Goal: Transaction & Acquisition: Purchase product/service

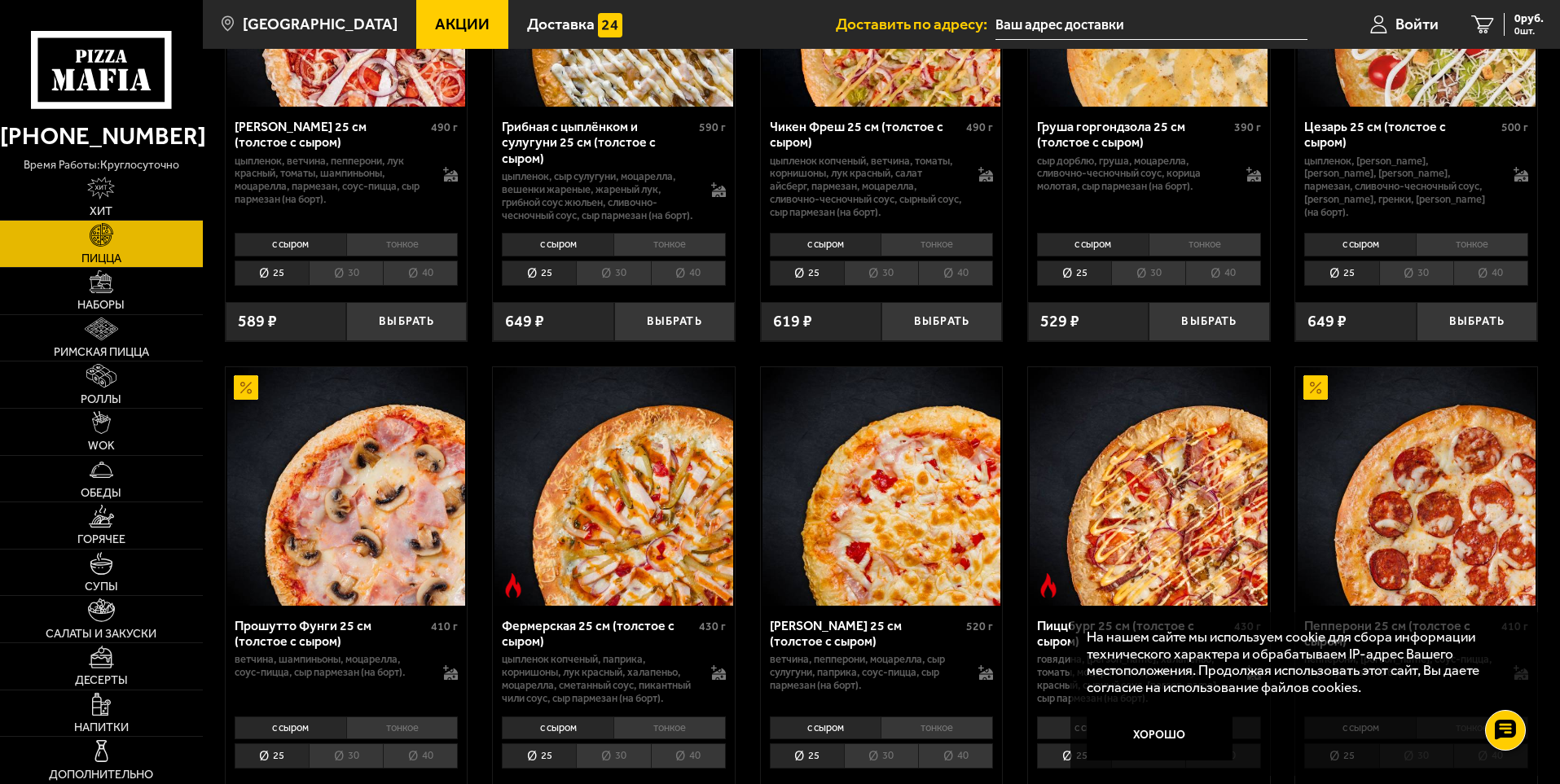
scroll to position [814, 0]
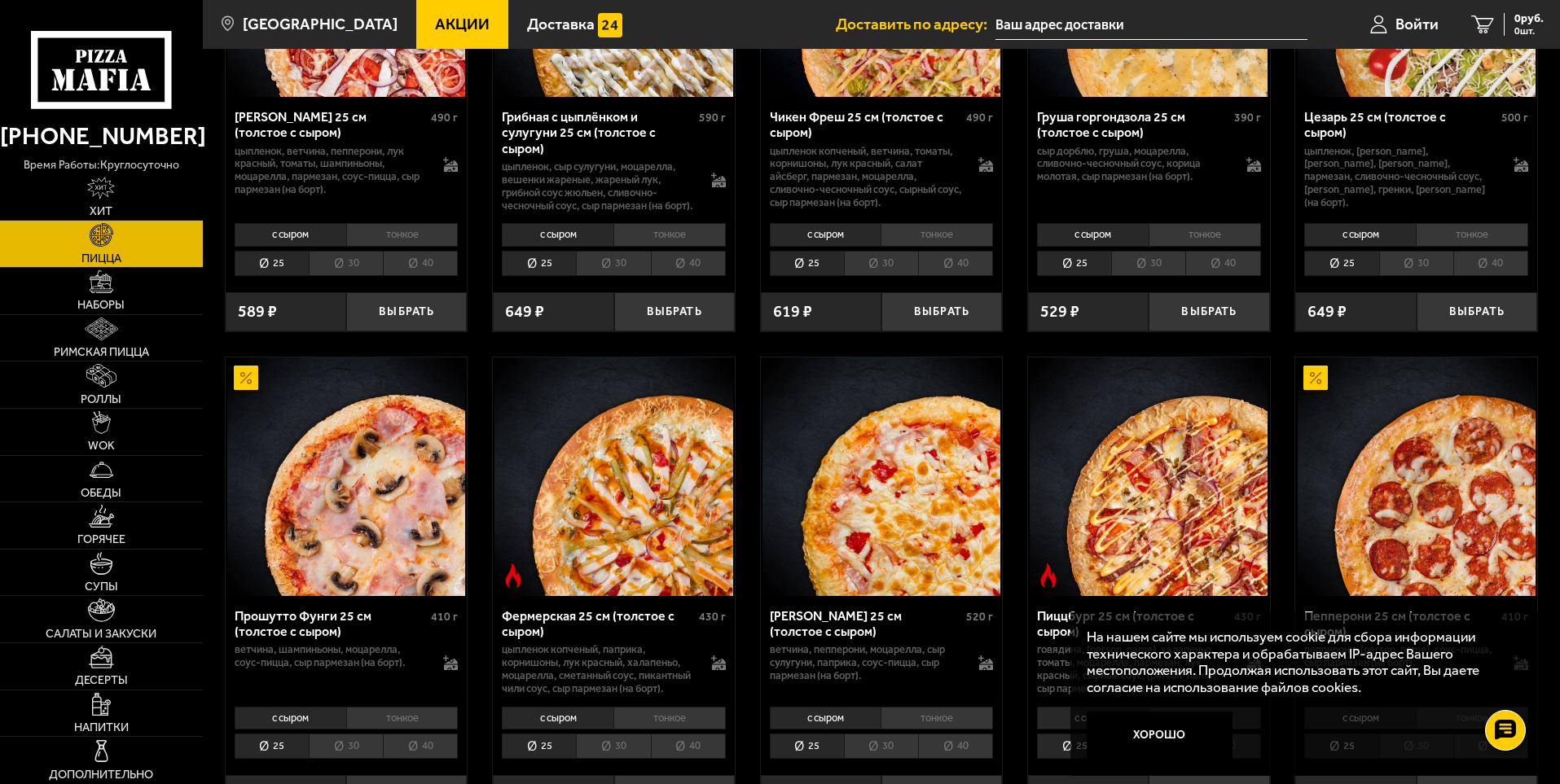
click at [1157, 745] on button "Хорошо" at bounding box center [1160, 735] width 146 height 48
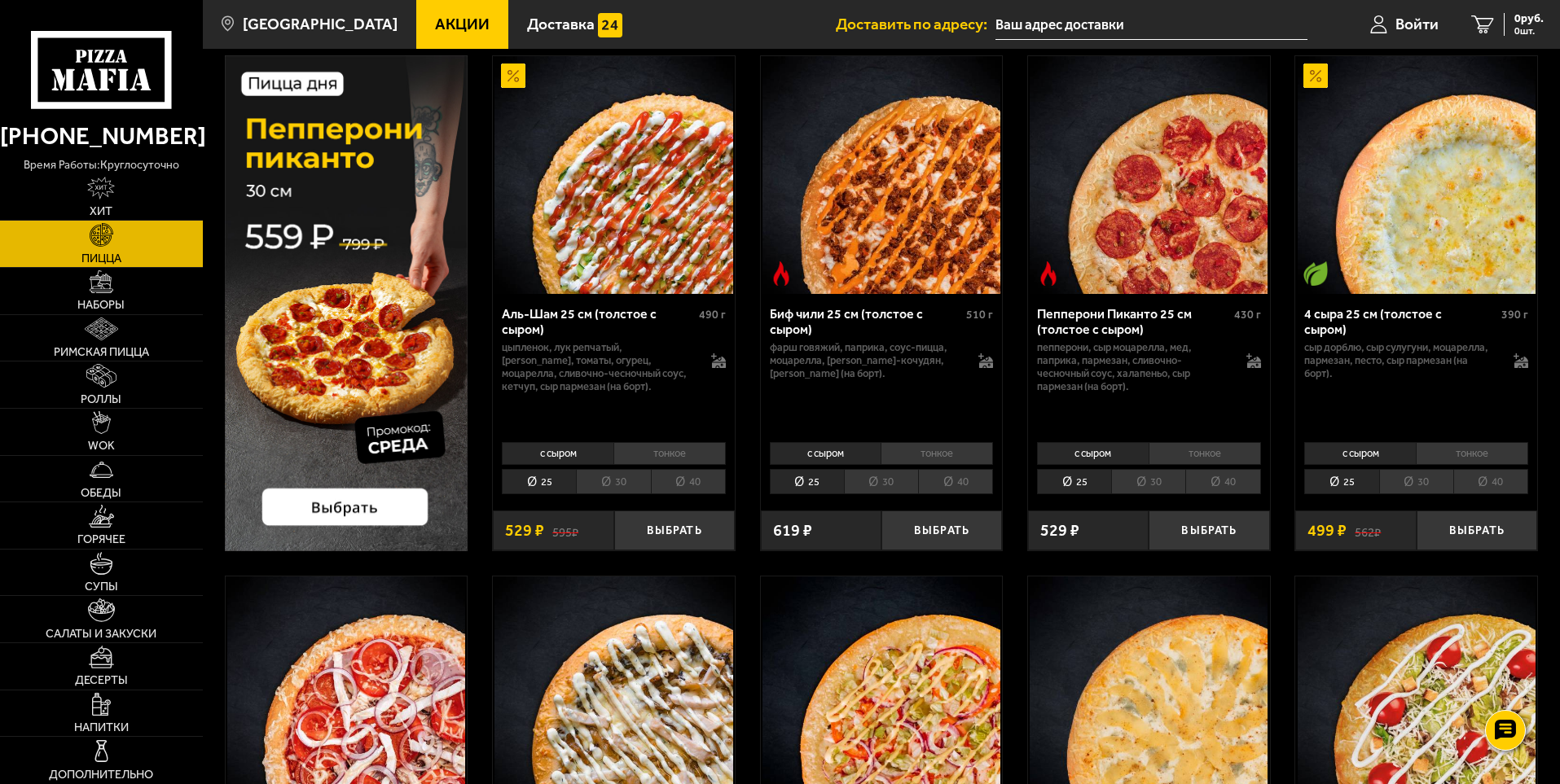
scroll to position [0, 0]
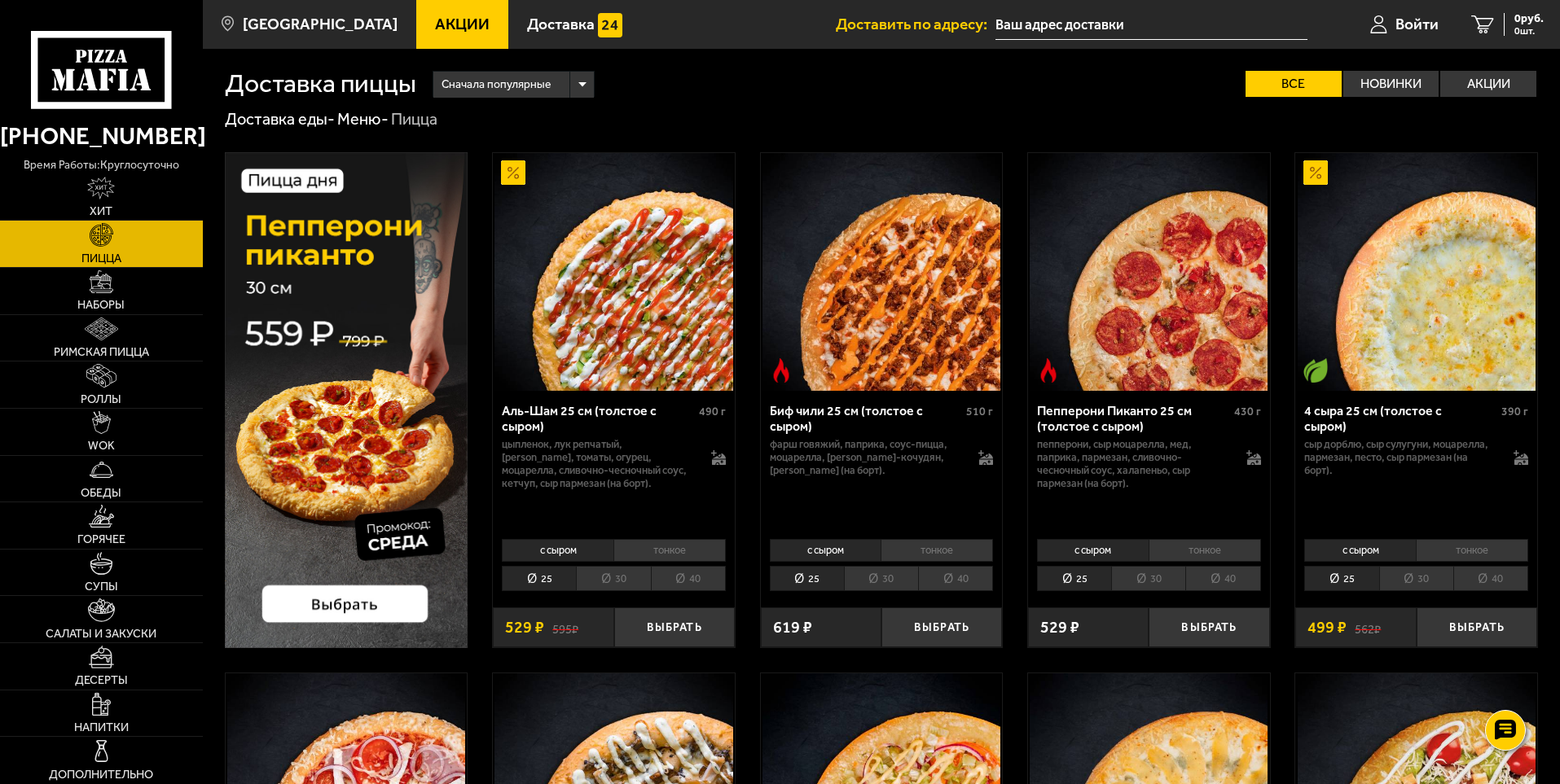
click at [356, 608] on img at bounding box center [347, 400] width 243 height 496
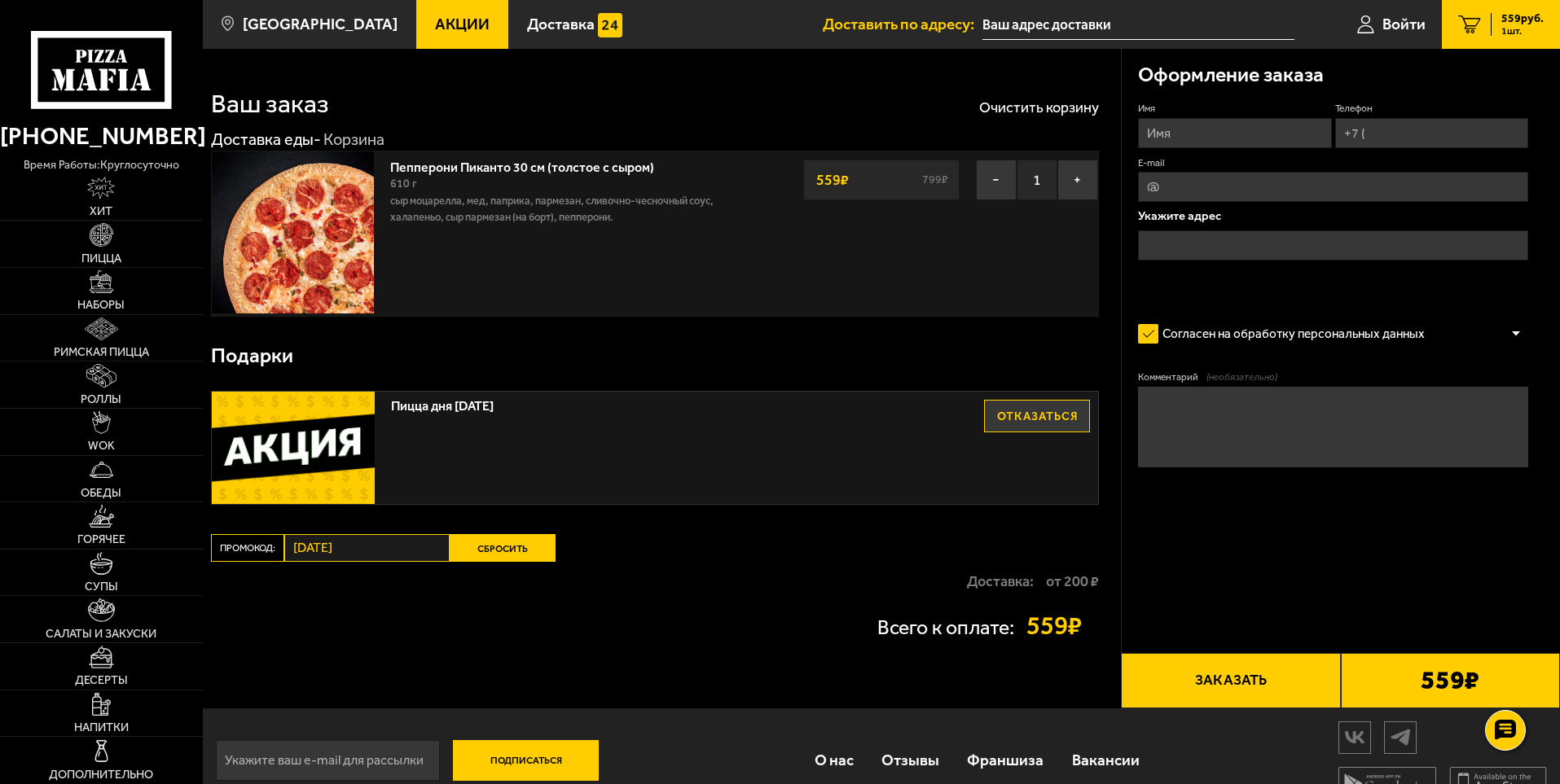
click at [1198, 137] on input "Имя" at bounding box center [1234, 133] width 193 height 30
type input "[PERSON_NAME]"
click at [1401, 136] on input "Телефон" at bounding box center [1431, 133] width 193 height 30
type input "[PHONE_NUMBER]"
click at [1359, 194] on input "E-mail" at bounding box center [1333, 187] width 390 height 30
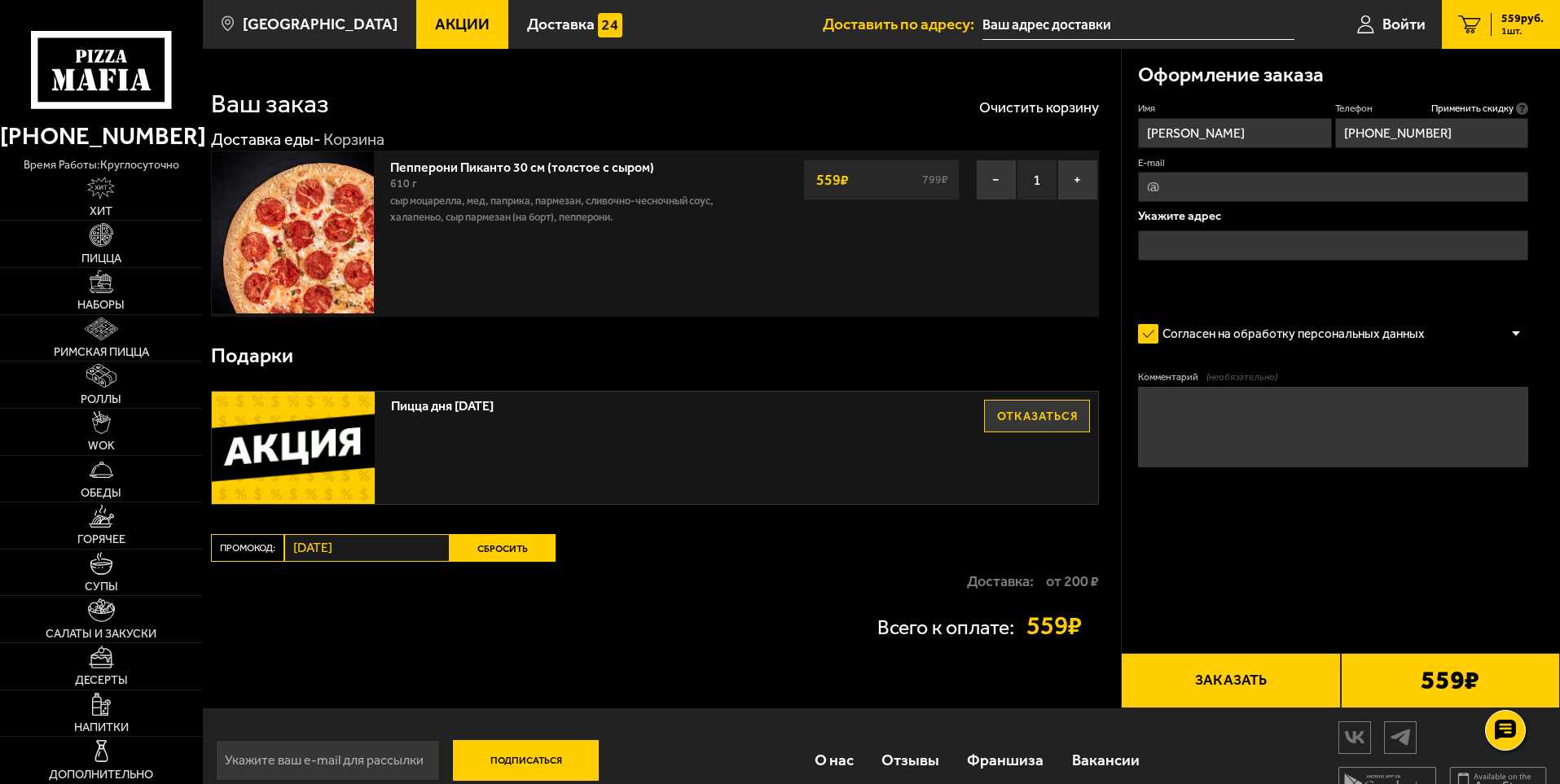
type input "[EMAIL_ADDRESS][DOMAIN_NAME]"
click at [1309, 246] on input "text" at bounding box center [1333, 245] width 390 height 30
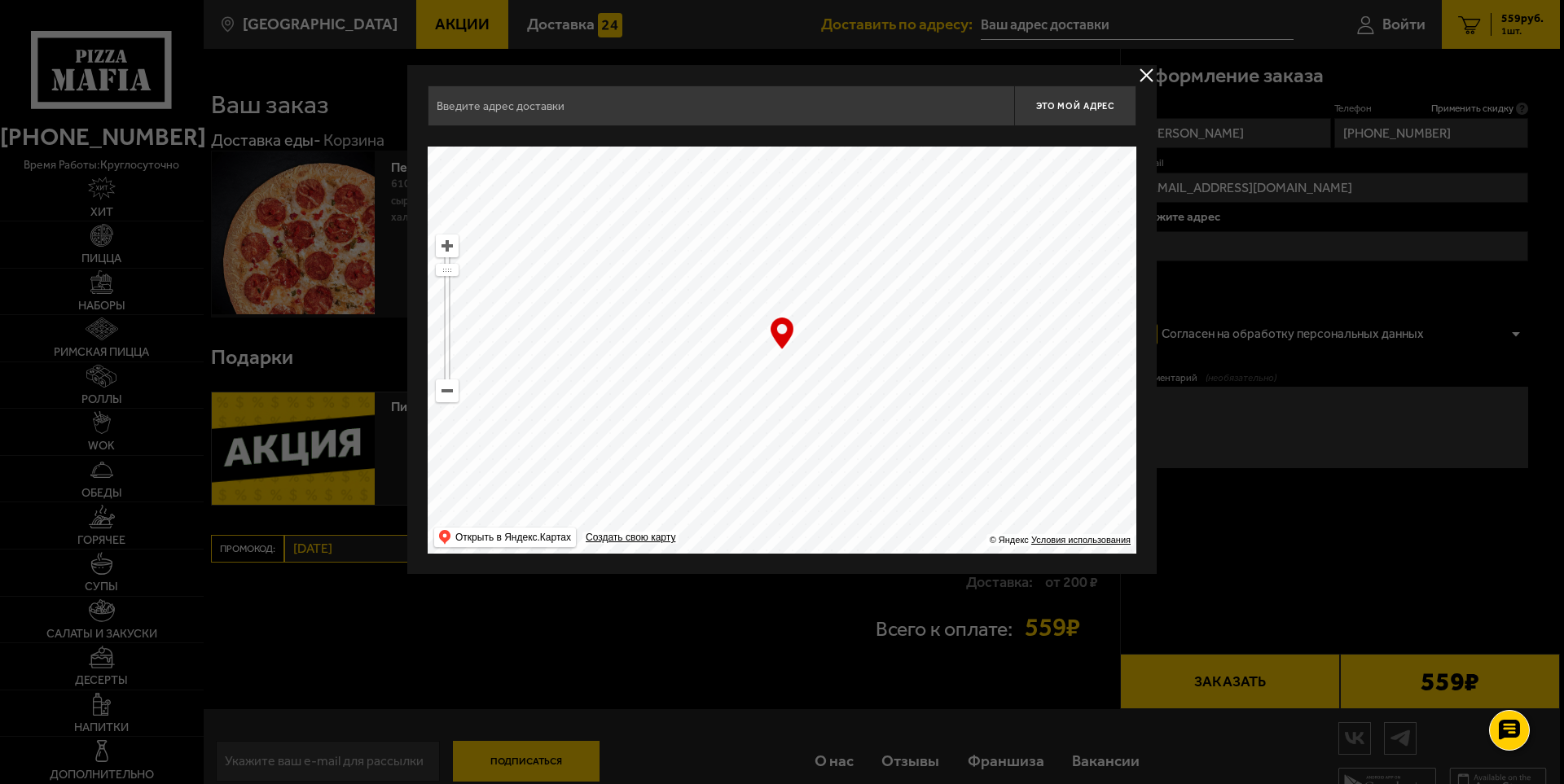
drag, startPoint x: 631, startPoint y: 272, endPoint x: 618, endPoint y: 261, distance: 17.0
click at [620, 255] on ymaps at bounding box center [782, 350] width 708 height 407
type input "[STREET_ADDRESS]"
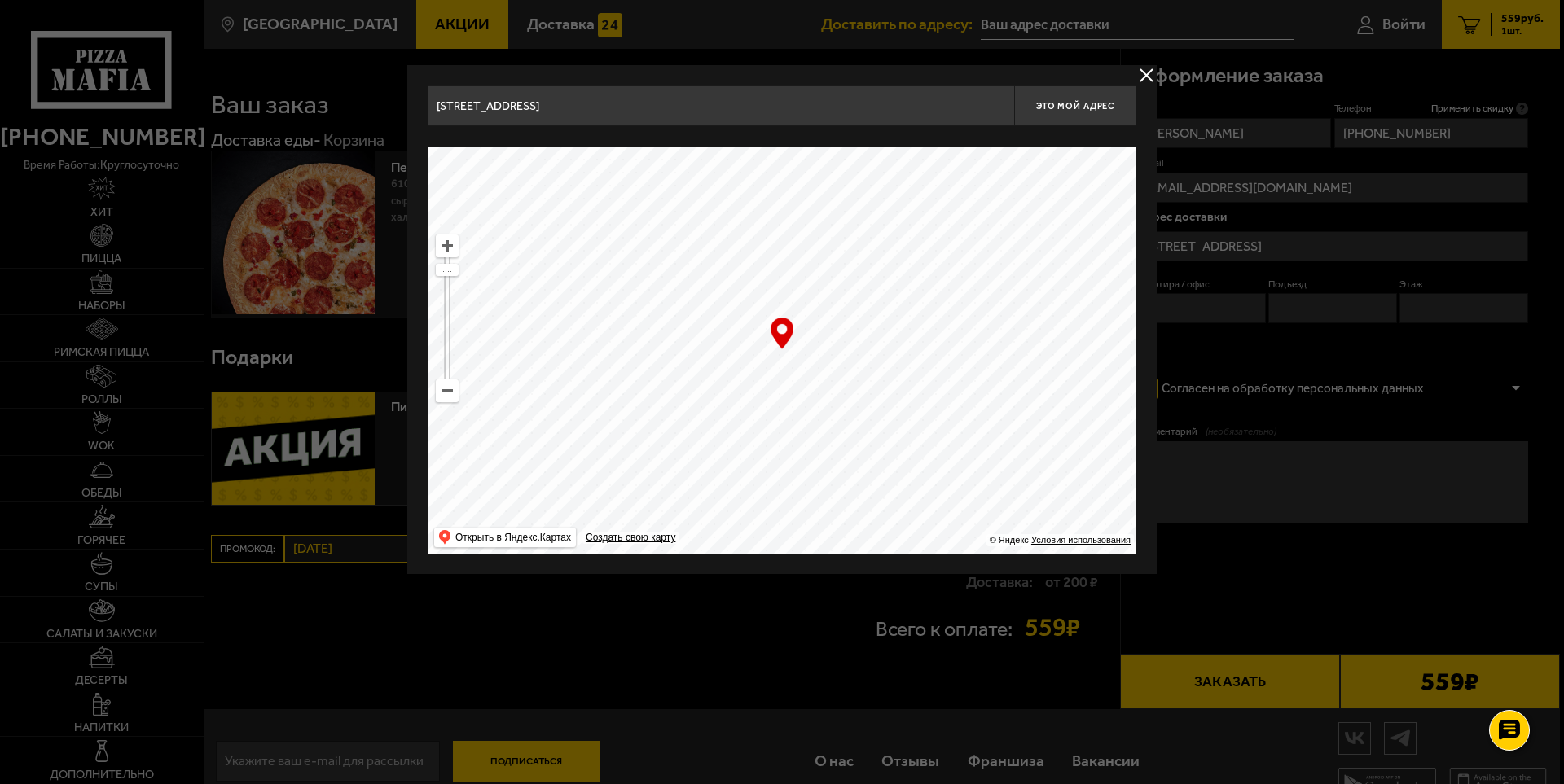
drag, startPoint x: 938, startPoint y: 275, endPoint x: 867, endPoint y: 367, distance: 116.2
click at [867, 373] on ymaps at bounding box center [782, 350] width 708 height 407
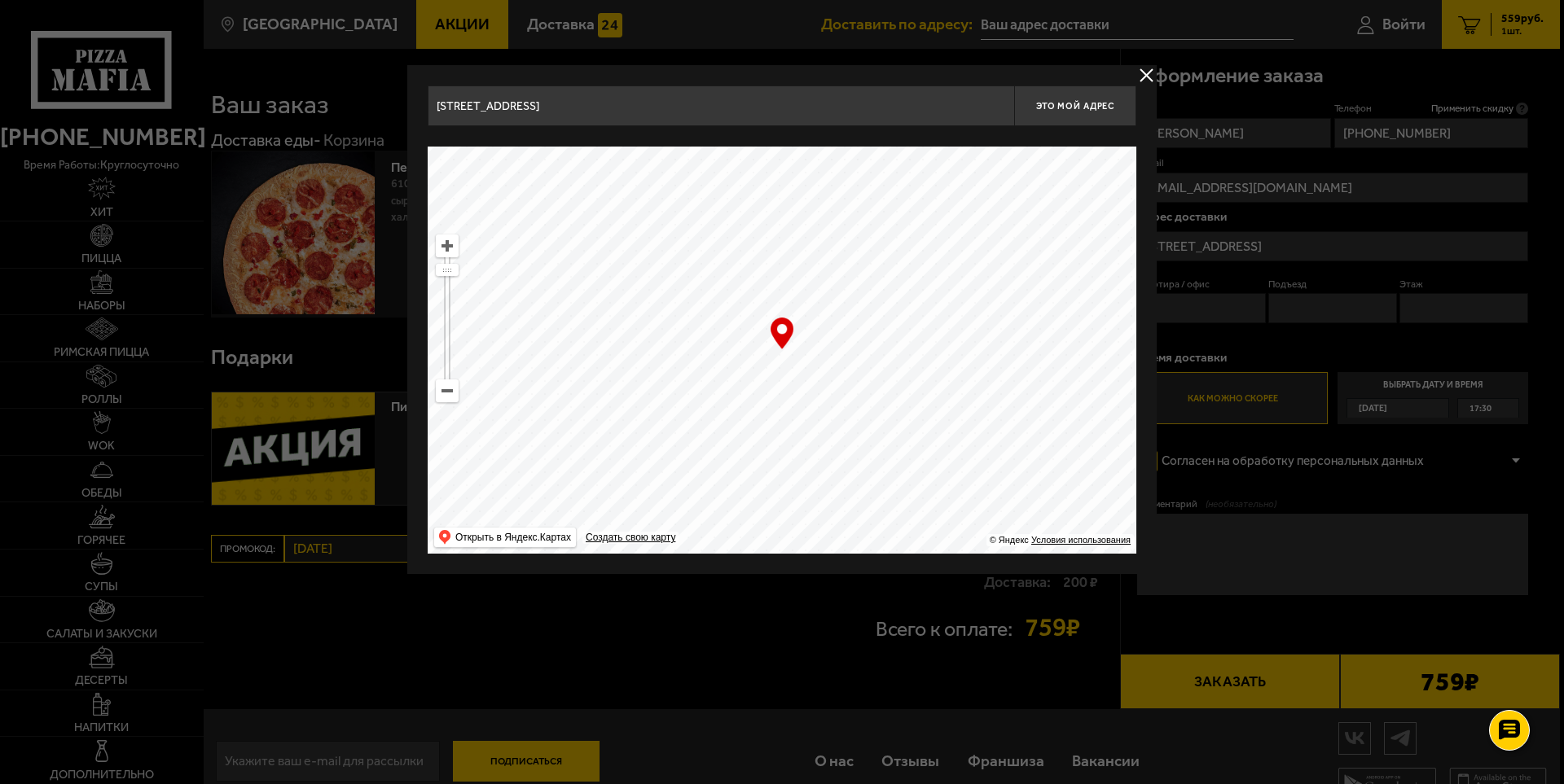
click at [847, 100] on input "[STREET_ADDRESS]" at bounding box center [721, 106] width 587 height 40
drag, startPoint x: 767, startPoint y: 111, endPoint x: 0, endPoint y: 77, distance: 767.8
click at [203, 94] on main "[GEOGRAPHIC_DATA] Все Акции Доставка Личный кабинет Акции Доставка Доставить по…" at bounding box center [880, 406] width 1357 height 813
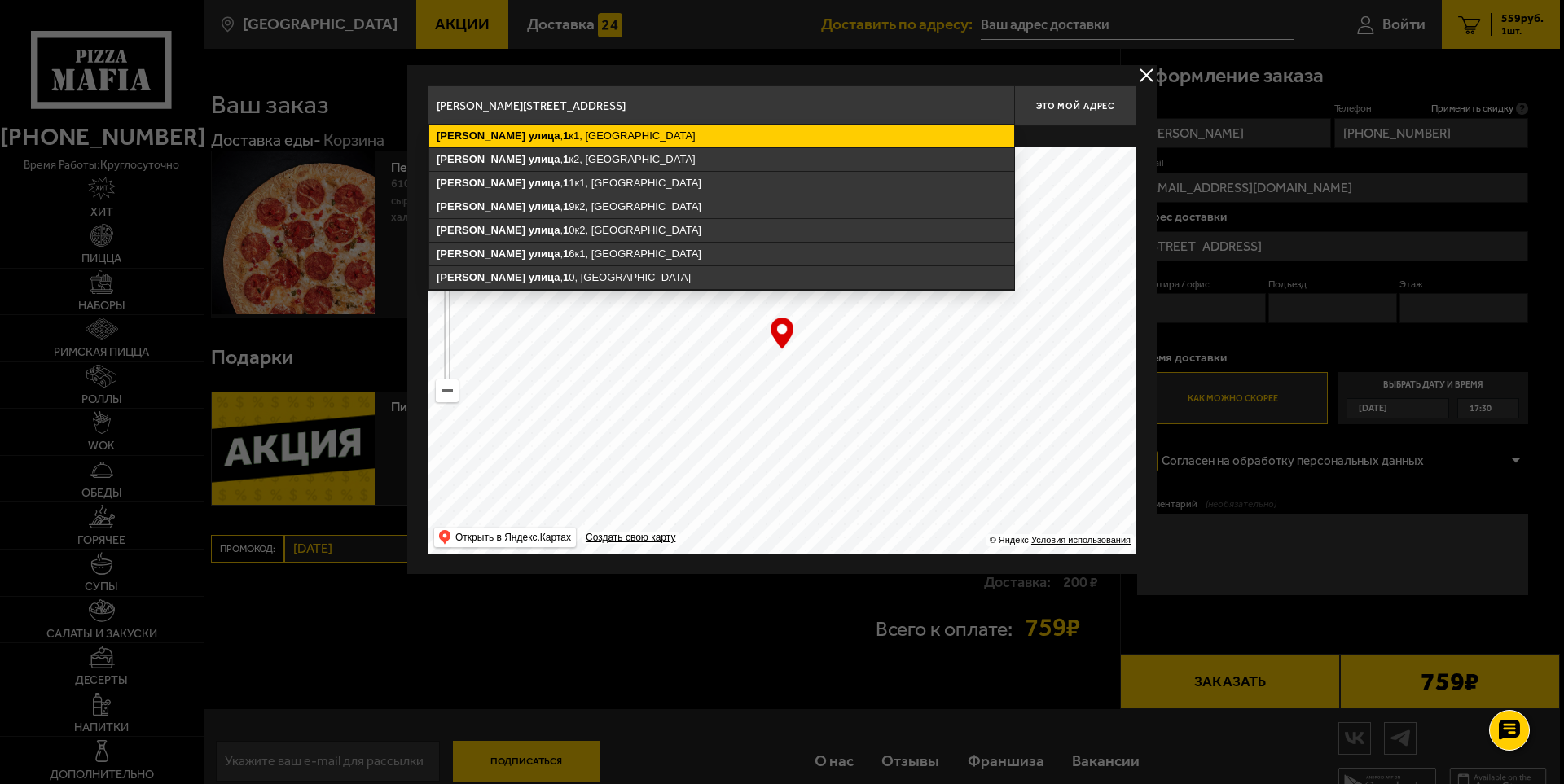
click at [577, 143] on ymaps "[PERSON_NAME][STREET_ADDRESS]" at bounding box center [721, 135] width 585 height 23
type input "[STREET_ADDRESS][PERSON_NAME]"
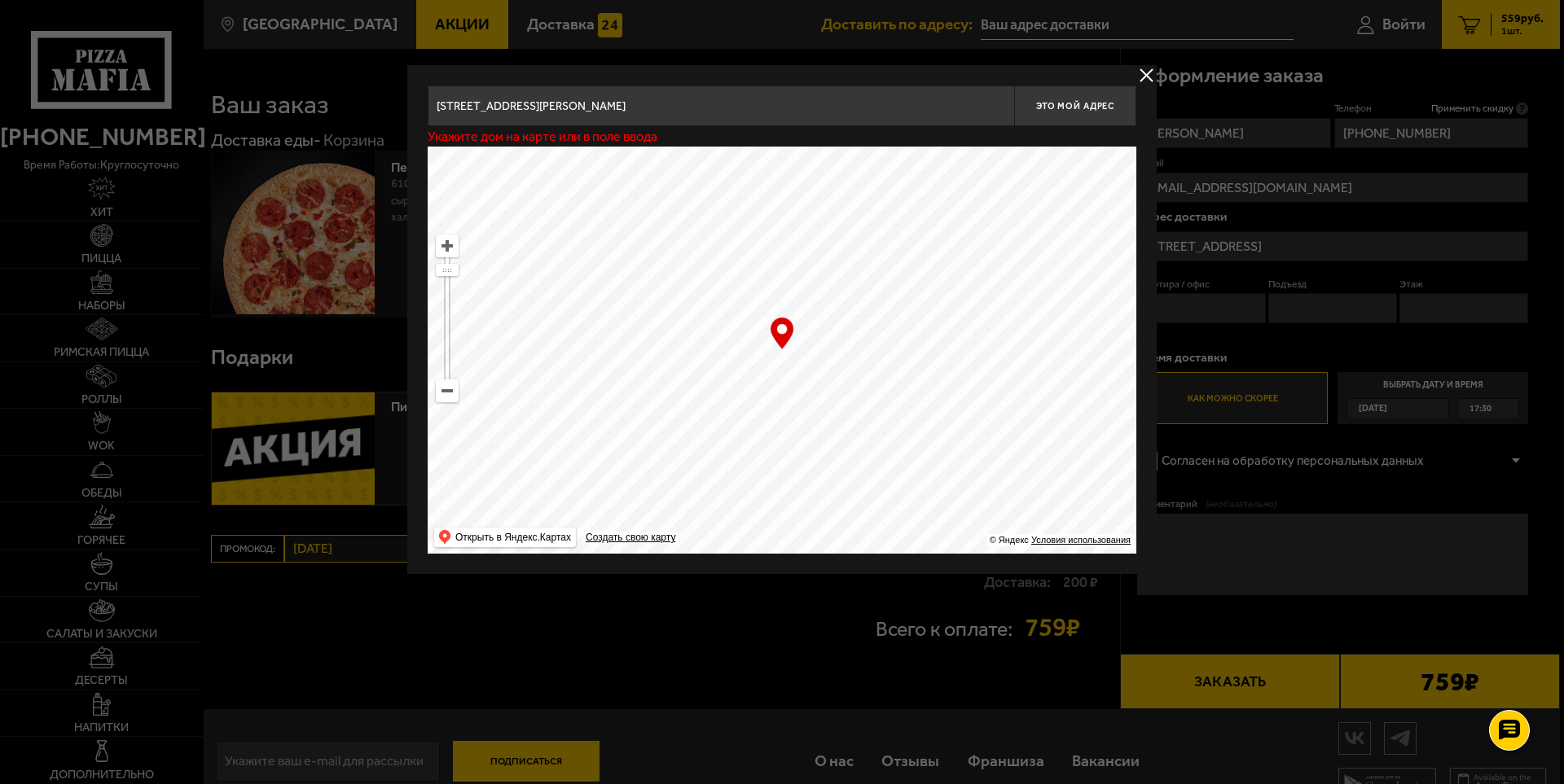
type input "[PERSON_NAME][STREET_ADDRESS]"
click at [1118, 100] on button "Это мой адрес" at bounding box center [1075, 106] width 123 height 40
type input "[PERSON_NAME][STREET_ADDRESS]"
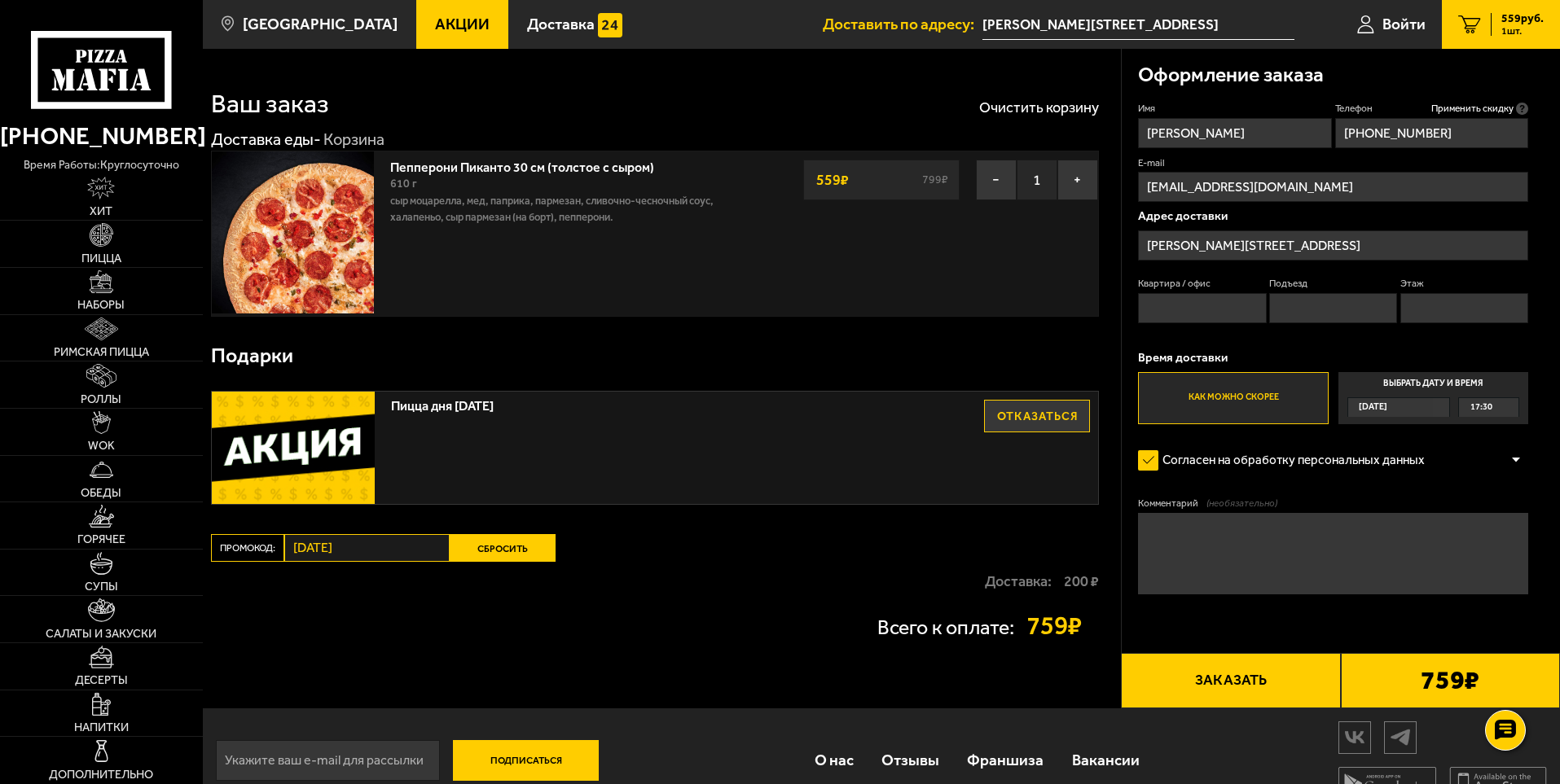
click at [1217, 308] on input "Квартира / офис" at bounding box center [1201, 308] width 127 height 30
type input "68"
click at [1321, 303] on input "Подъезд" at bounding box center [1332, 308] width 127 height 30
type input "2"
click at [1445, 308] on input "Этаж" at bounding box center [1463, 308] width 127 height 30
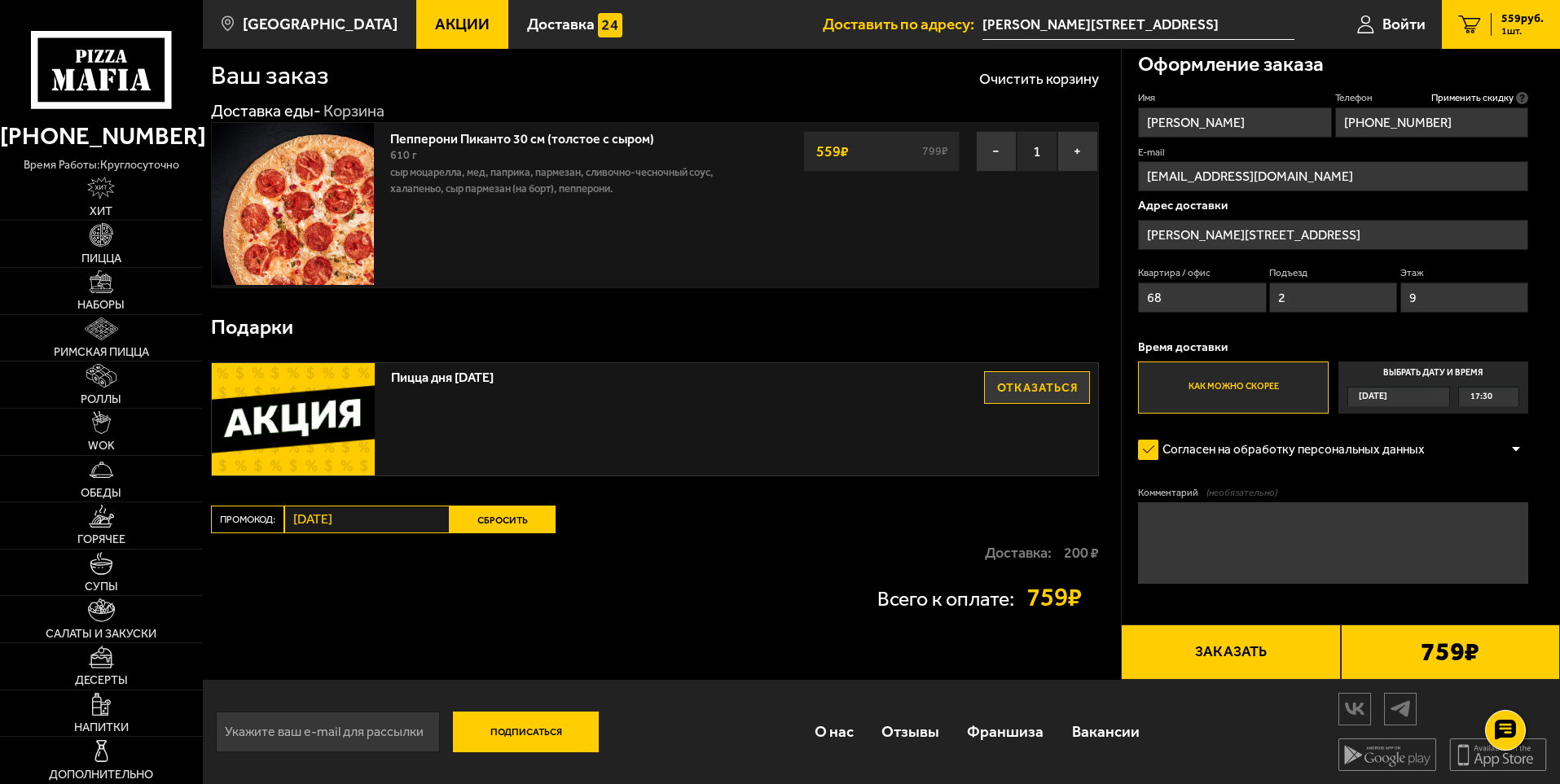
scroll to position [30, 0]
type input "9"
click at [1281, 604] on form "Имя [PERSON_NAME] Телефон Применить скидку Вы будете зарегистрированы автоматич…" at bounding box center [1333, 384] width 390 height 588
click at [1331, 651] on button "Заказать" at bounding box center [1230, 651] width 219 height 55
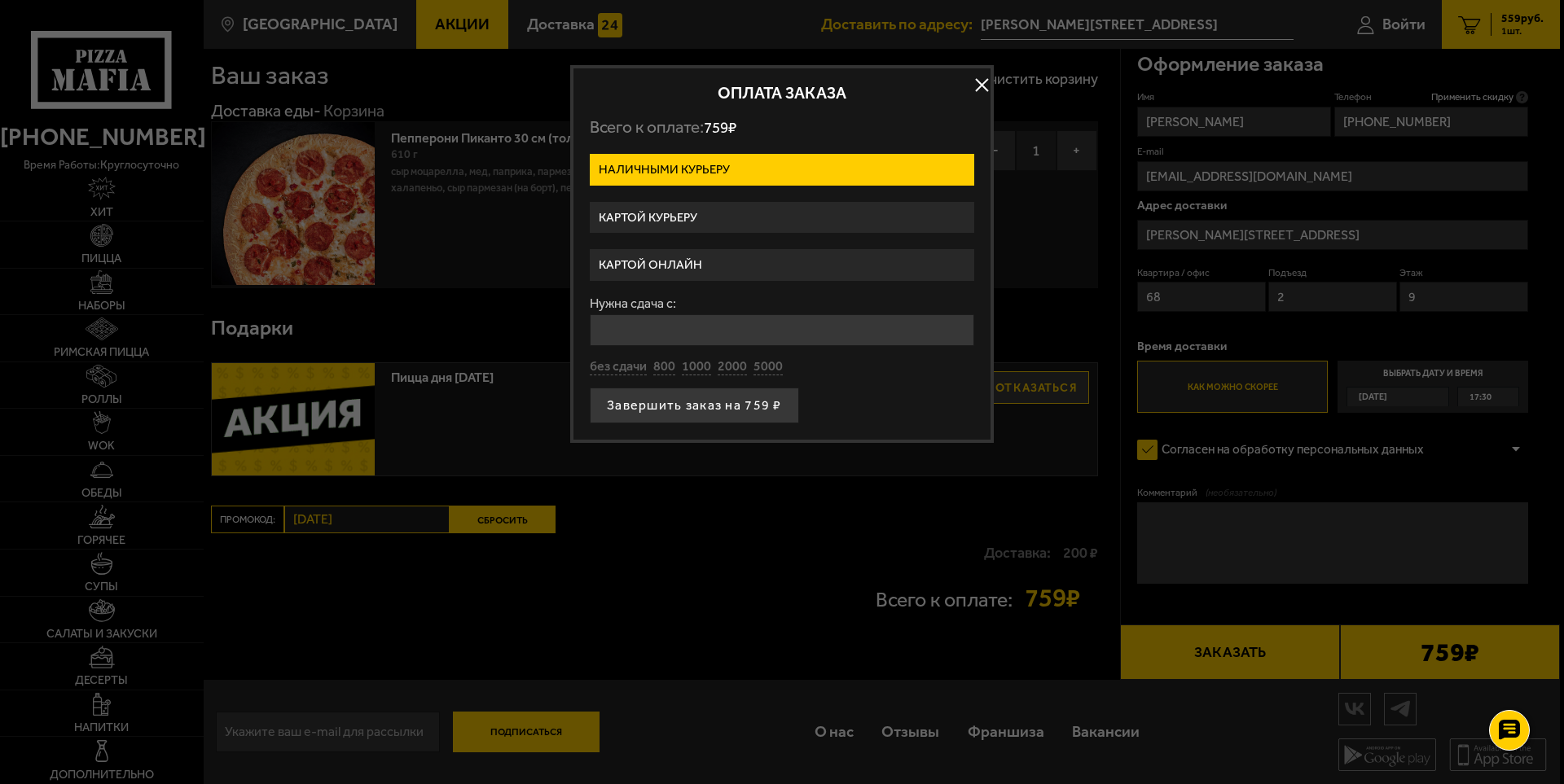
click at [725, 336] on input "Нужна сдача с:" at bounding box center [782, 330] width 384 height 32
click at [697, 368] on div "Нужна сдача с: без сдачи 800 1000 2000 5000" at bounding box center [782, 337] width 384 height 79
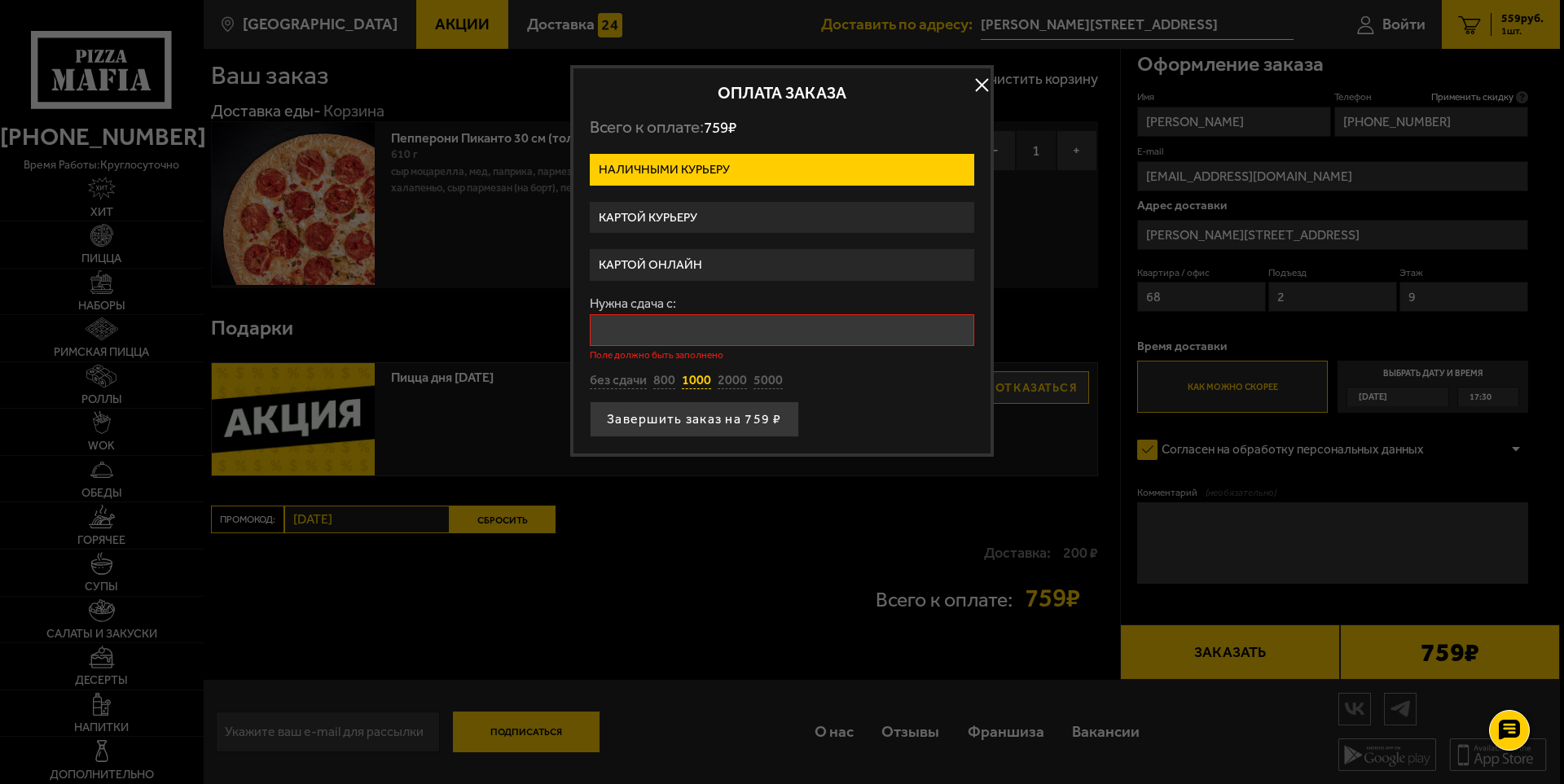
click at [690, 373] on button "1000" at bounding box center [697, 381] width 30 height 18
type input "1000"
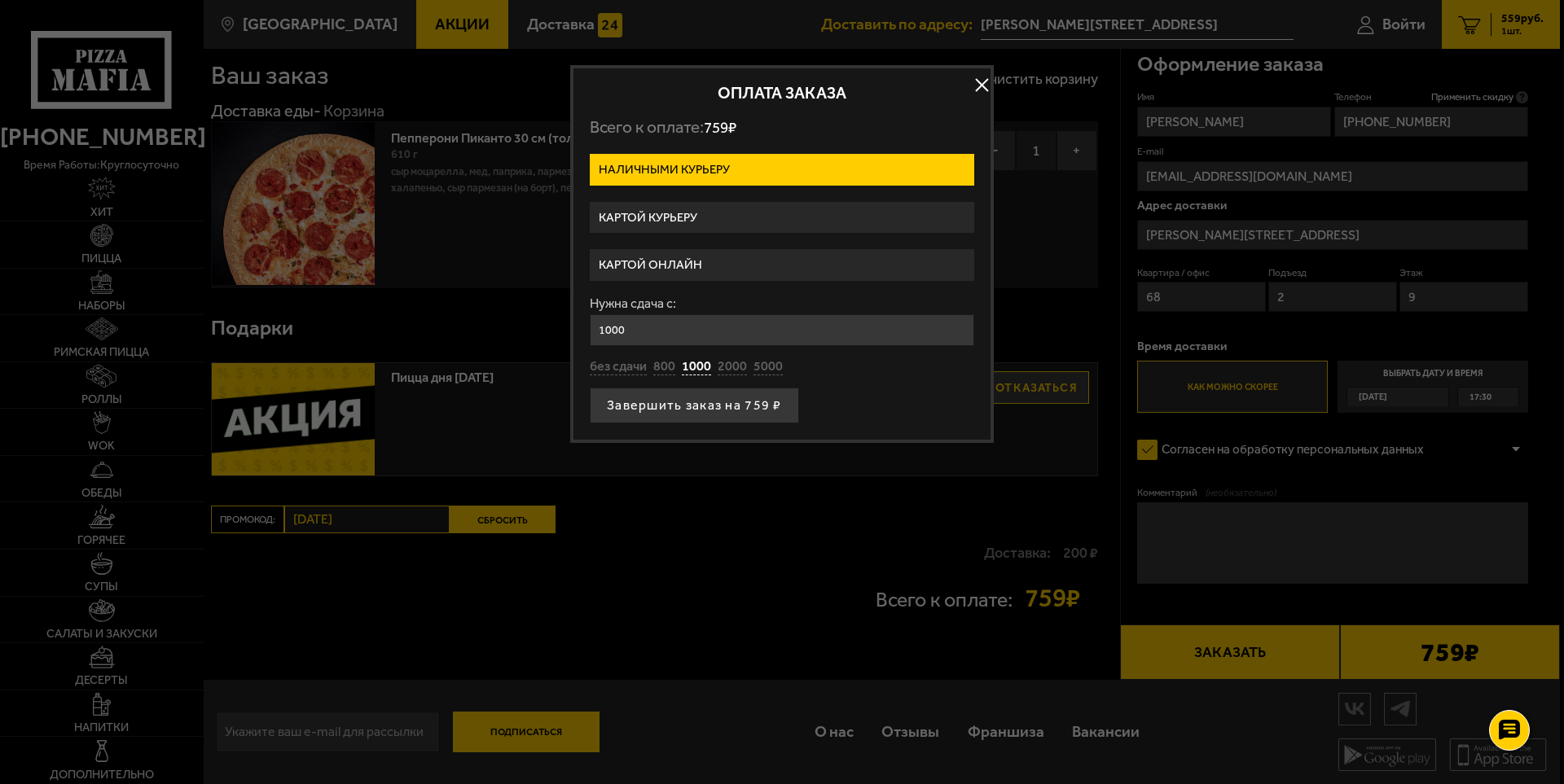
click at [851, 394] on div "Завершить заказ на 759 ₽" at bounding box center [782, 405] width 384 height 36
click at [882, 370] on div "без сдачи 800 1000 2000 5000" at bounding box center [782, 367] width 384 height 18
click at [983, 84] on button "button" at bounding box center [981, 85] width 25 height 25
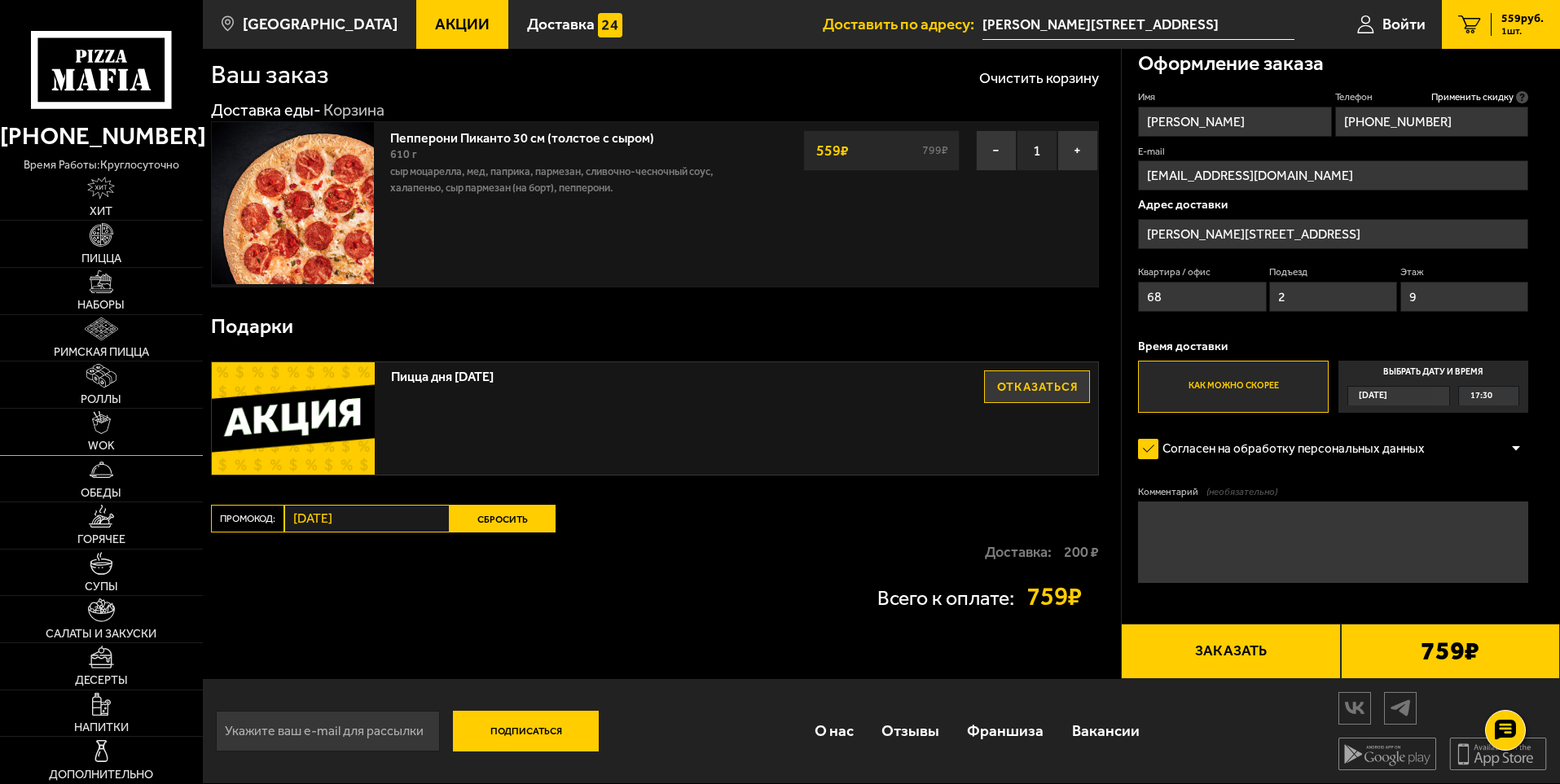
click at [108, 440] on span "WOK" at bounding box center [101, 446] width 27 height 12
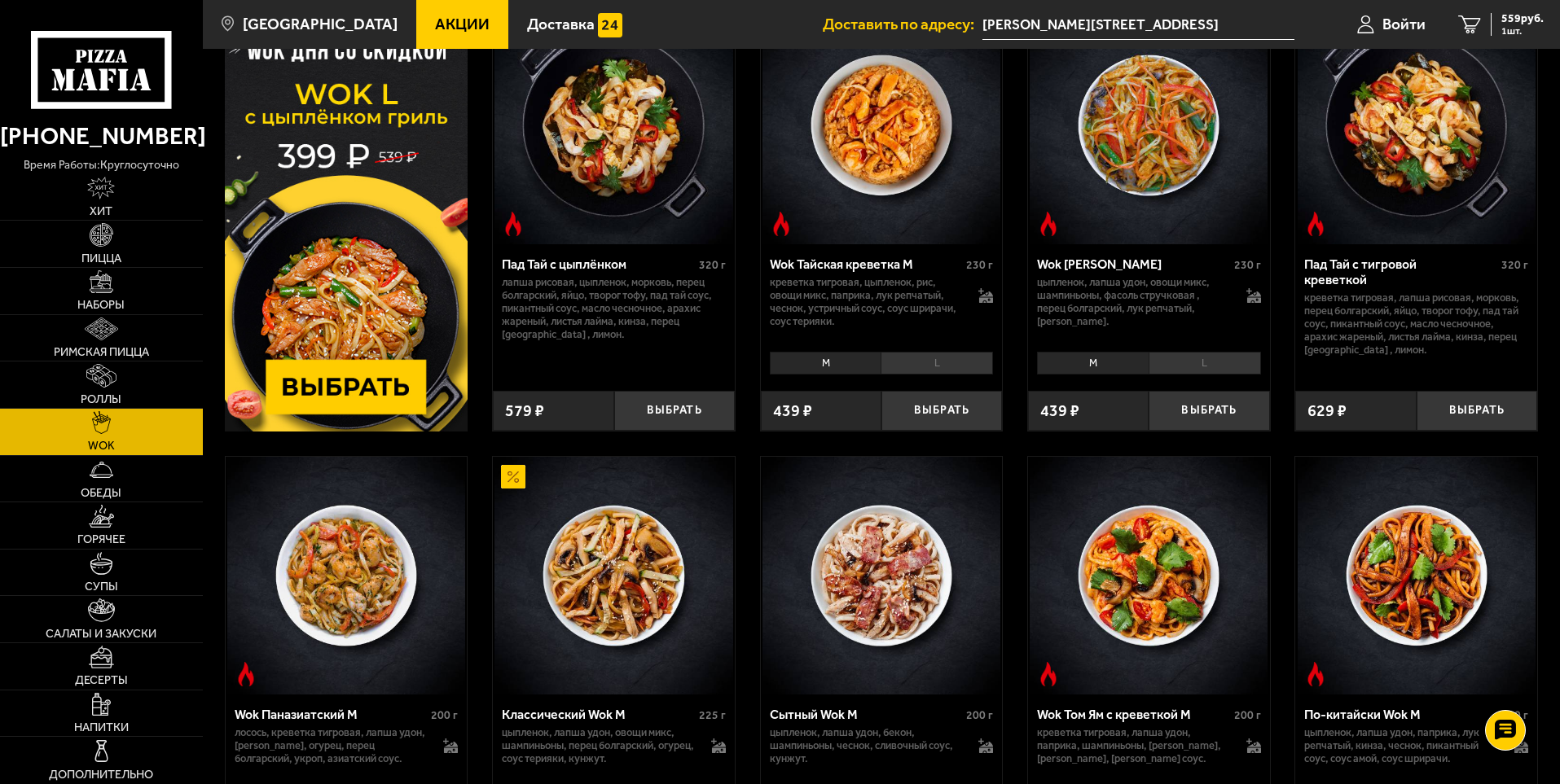
scroll to position [163, 0]
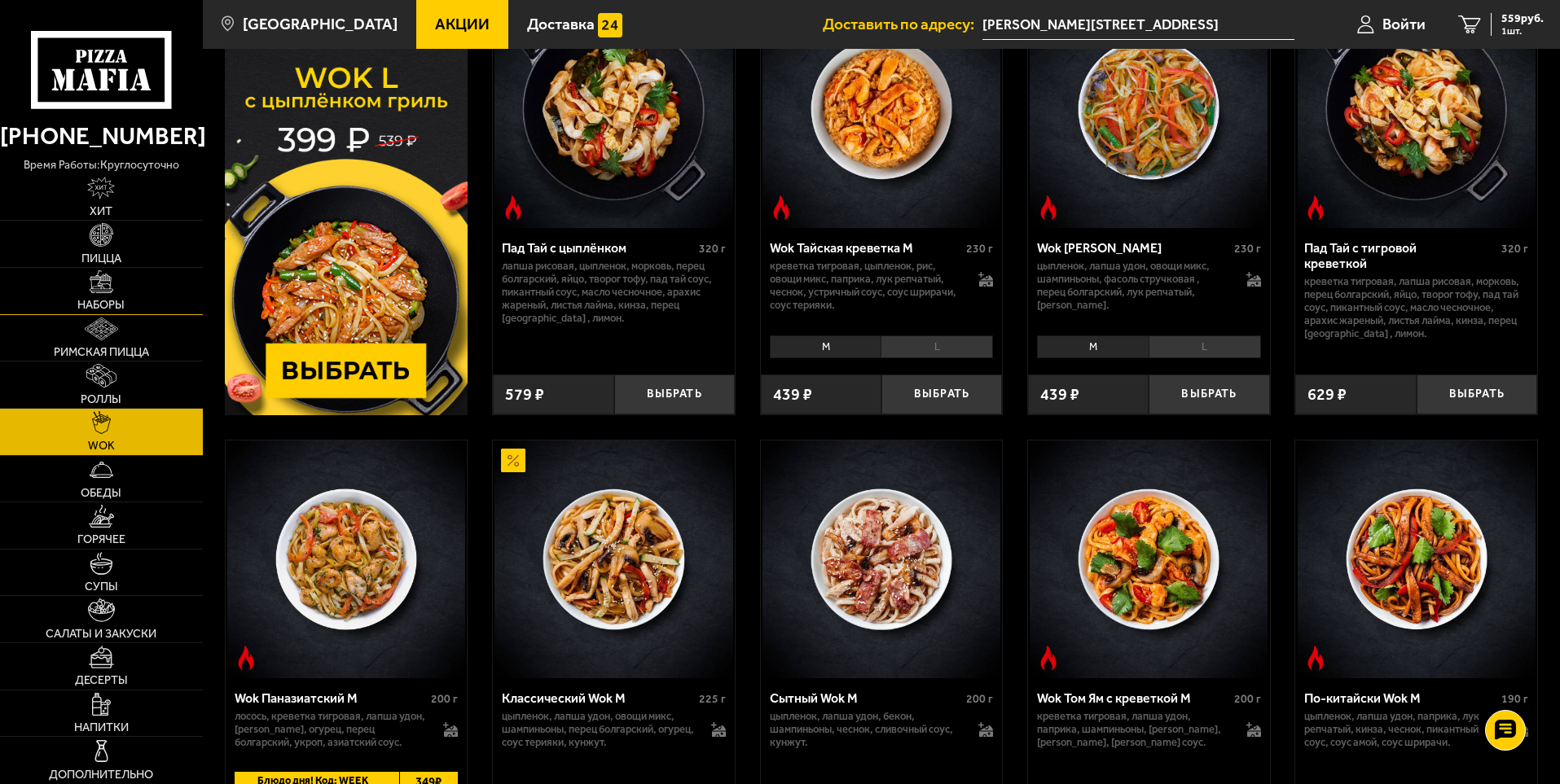
click at [109, 289] on img at bounding box center [101, 281] width 23 height 23
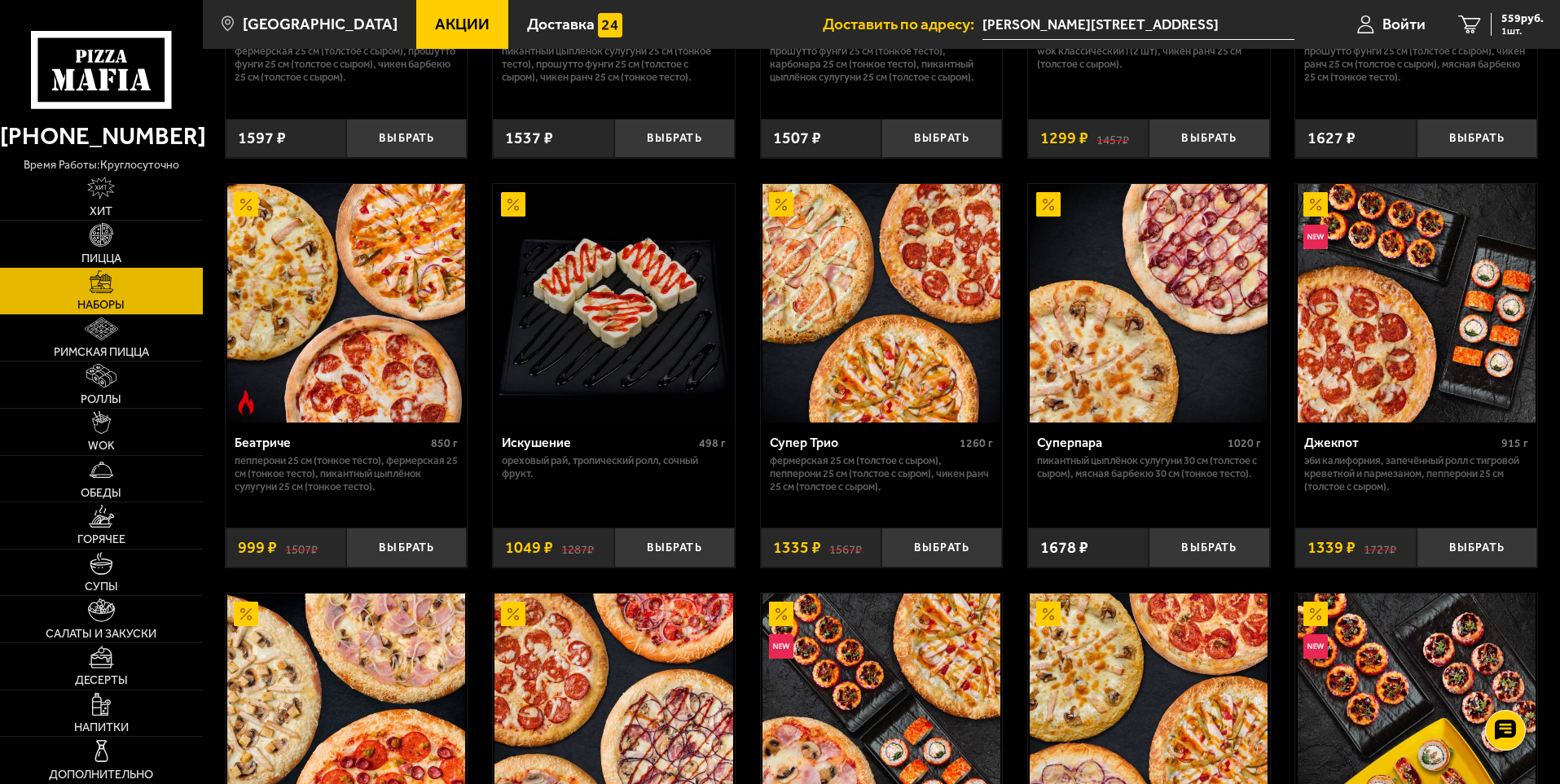
scroll to position [896, 0]
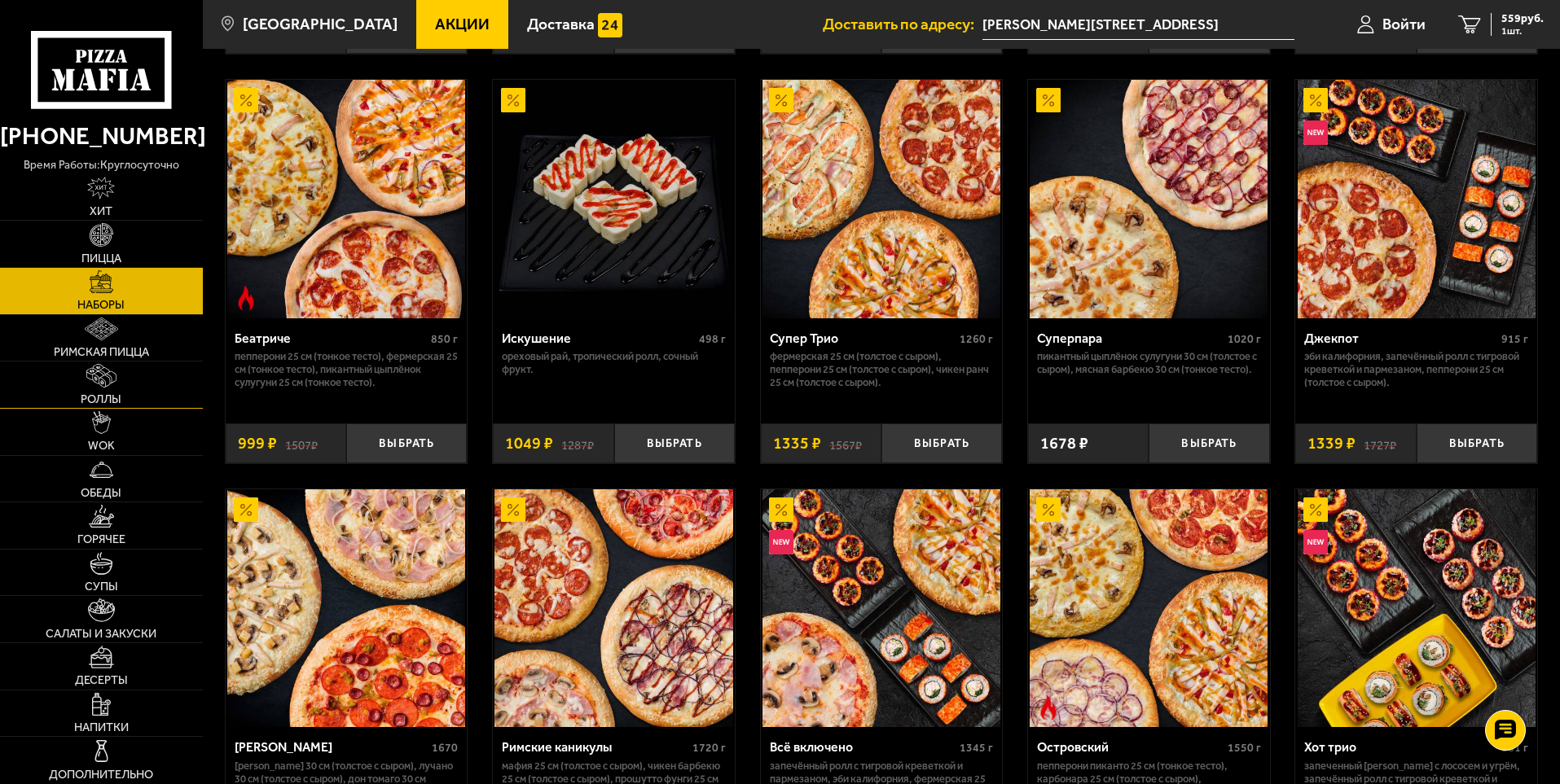
click at [94, 397] on span "Роллы" at bounding box center [101, 400] width 41 height 12
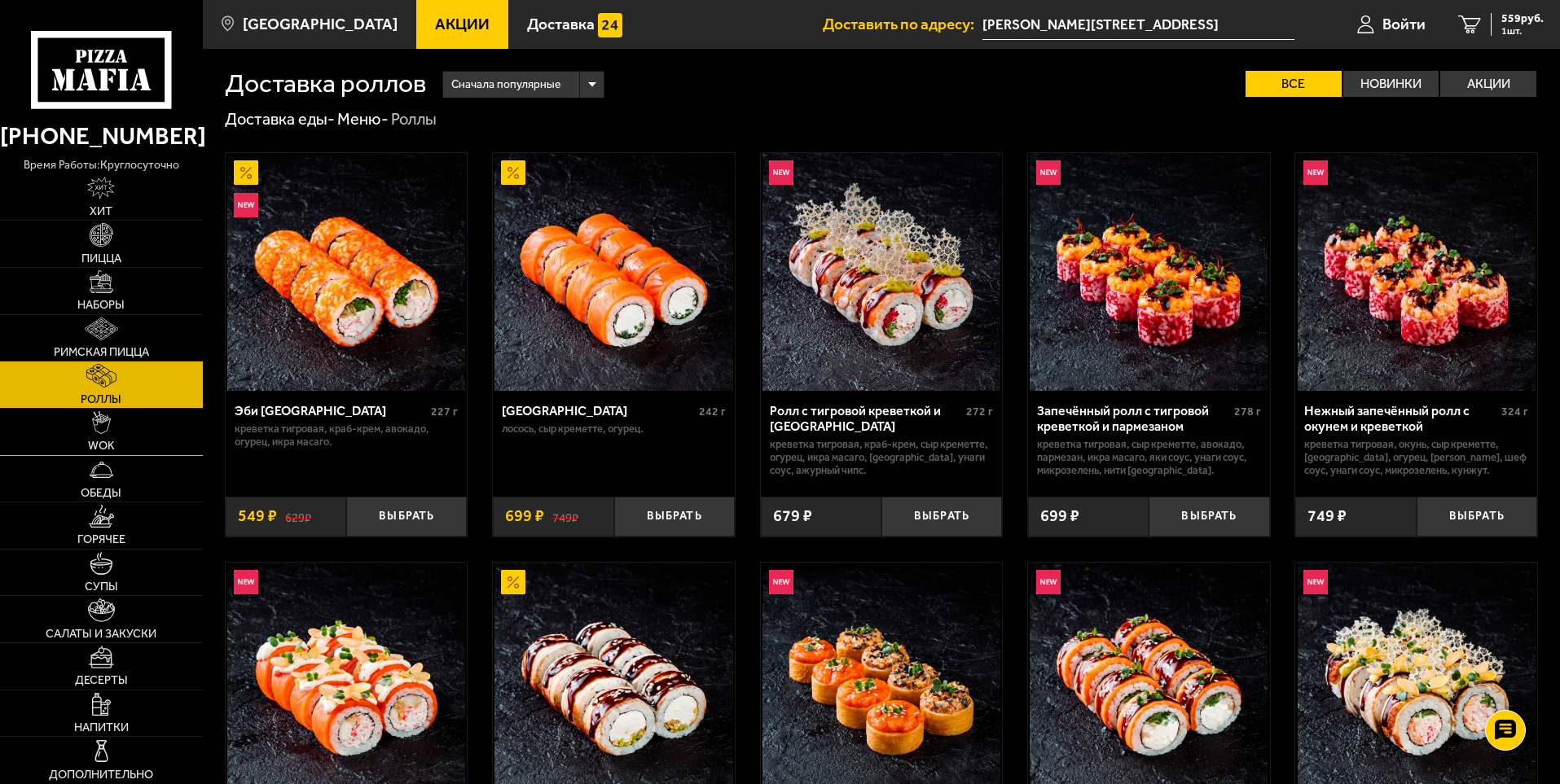
click at [85, 421] on link "WOK" at bounding box center [101, 431] width 203 height 46
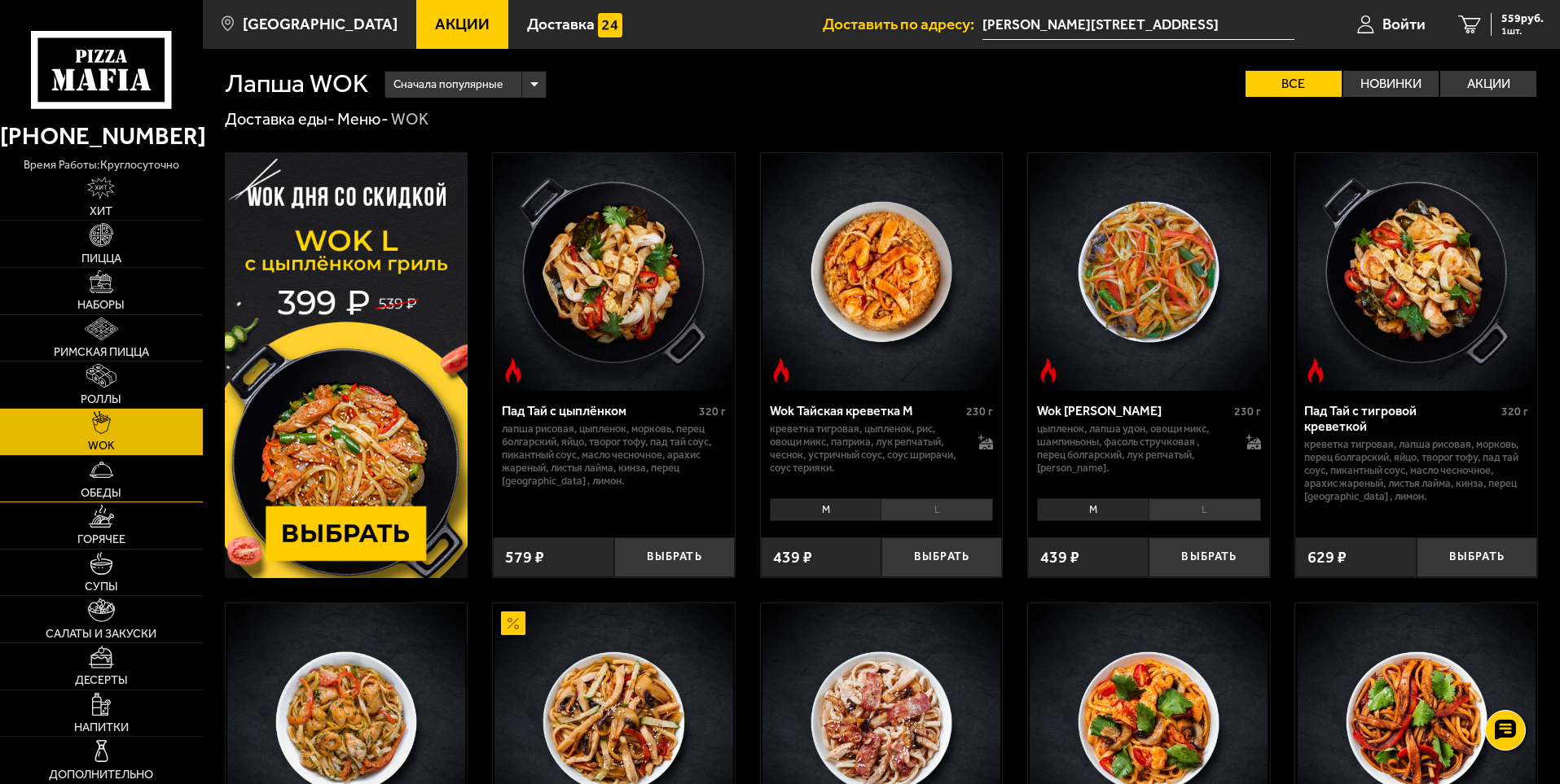
click at [102, 480] on img at bounding box center [101, 469] width 23 height 23
